Goal: Navigation & Orientation: Find specific page/section

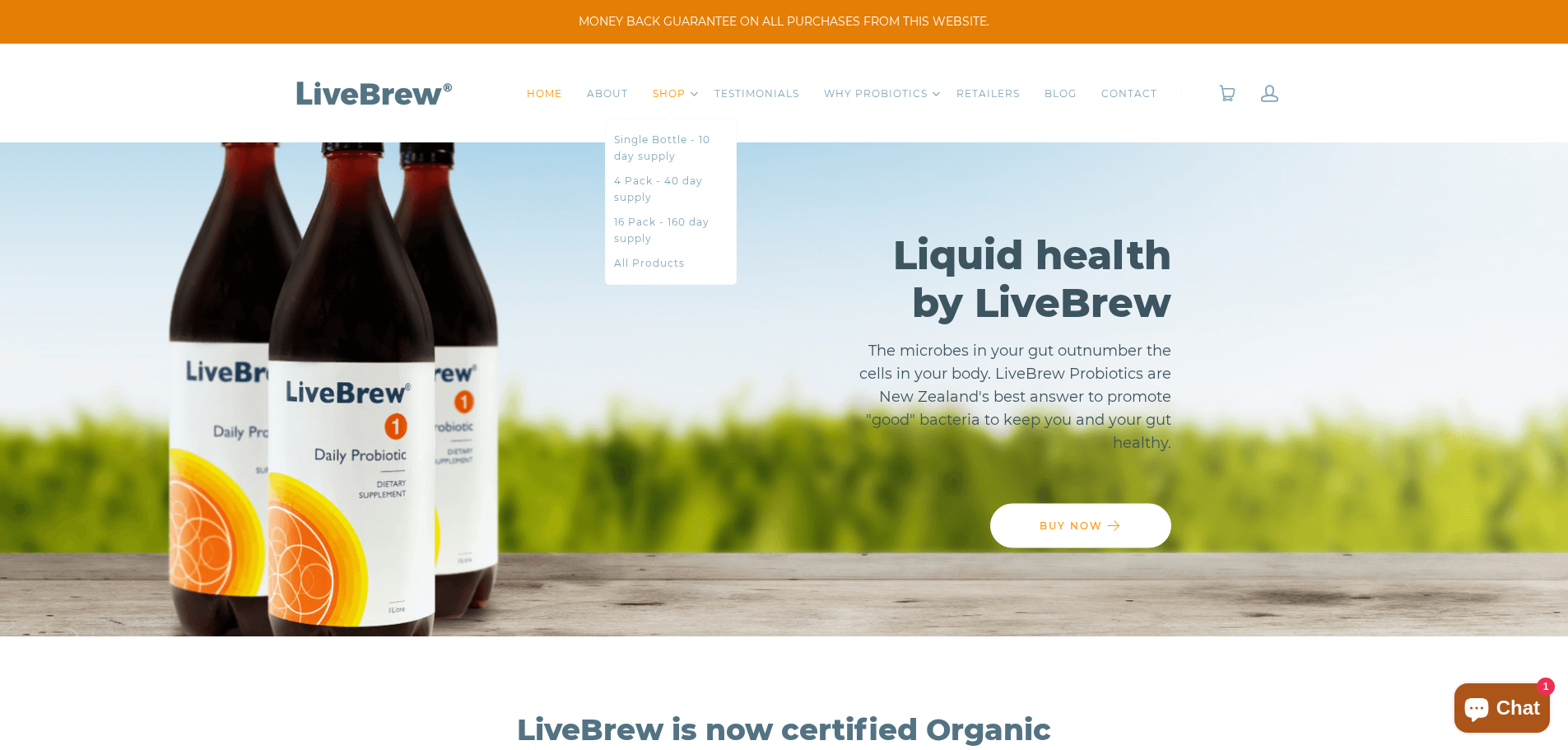
click at [681, 91] on link "SHOP" at bounding box center [669, 94] width 33 height 17
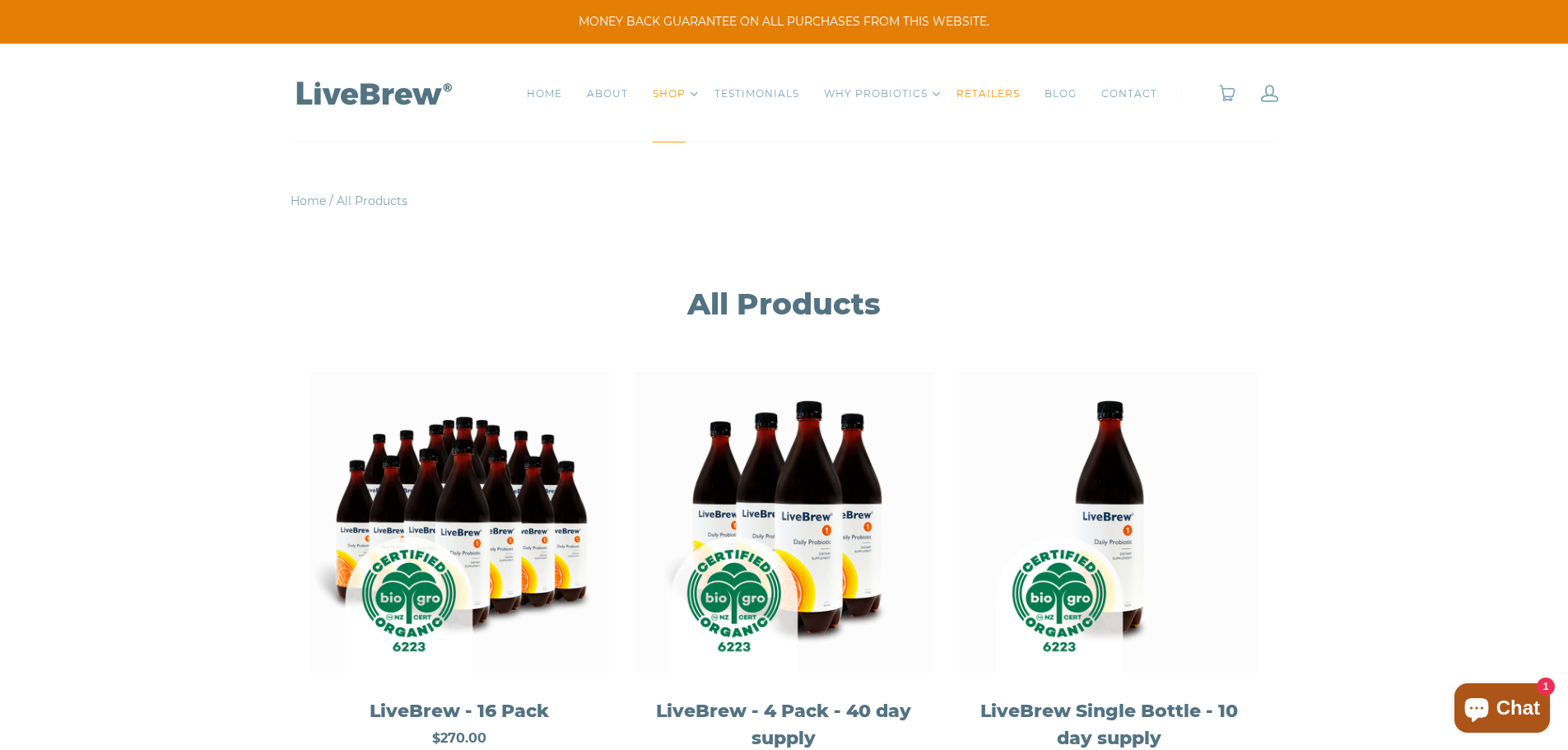
click at [976, 92] on link "RETAILERS" at bounding box center [988, 94] width 64 height 17
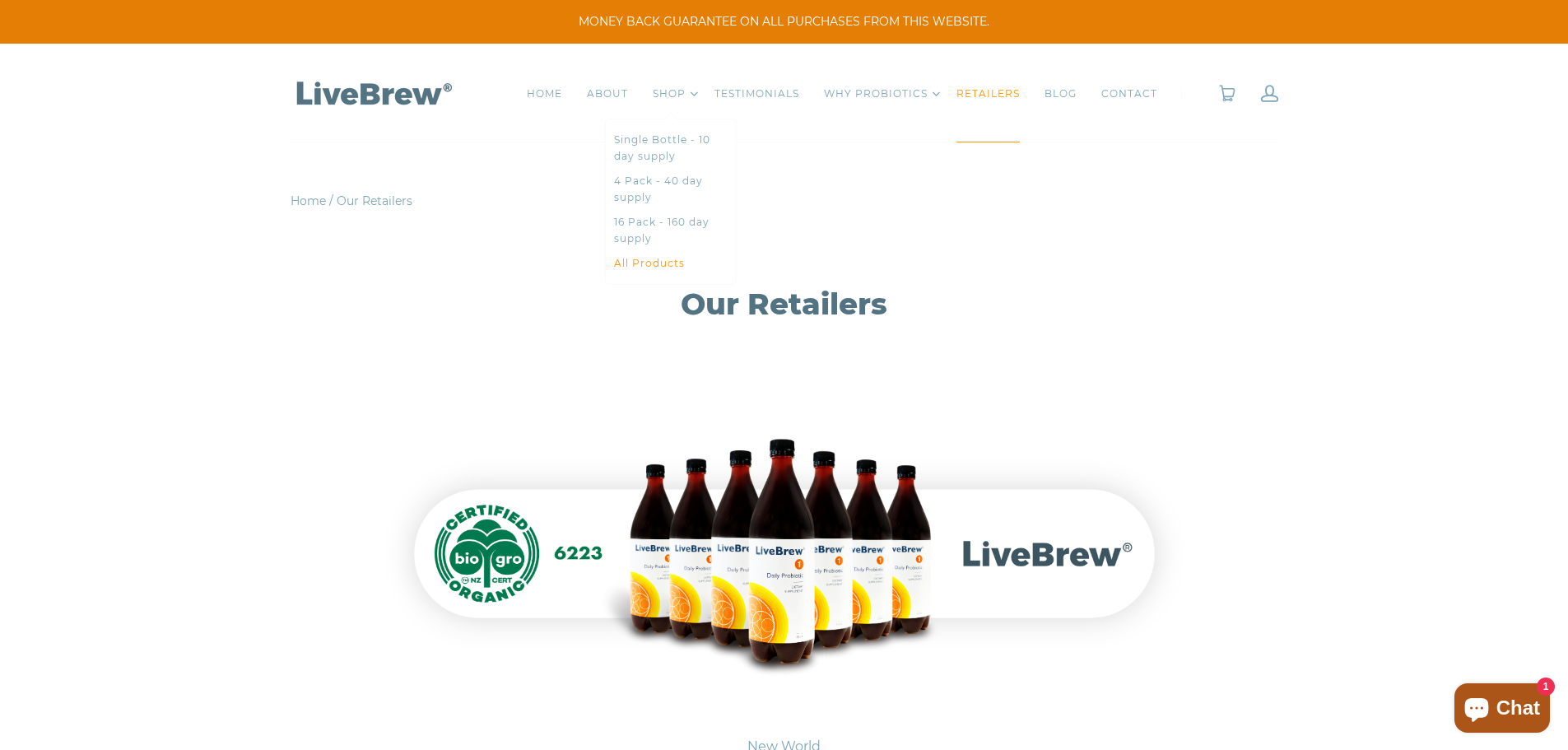
click at [660, 256] on link "All Products" at bounding box center [671, 263] width 114 height 17
